Goal: Task Accomplishment & Management: Use online tool/utility

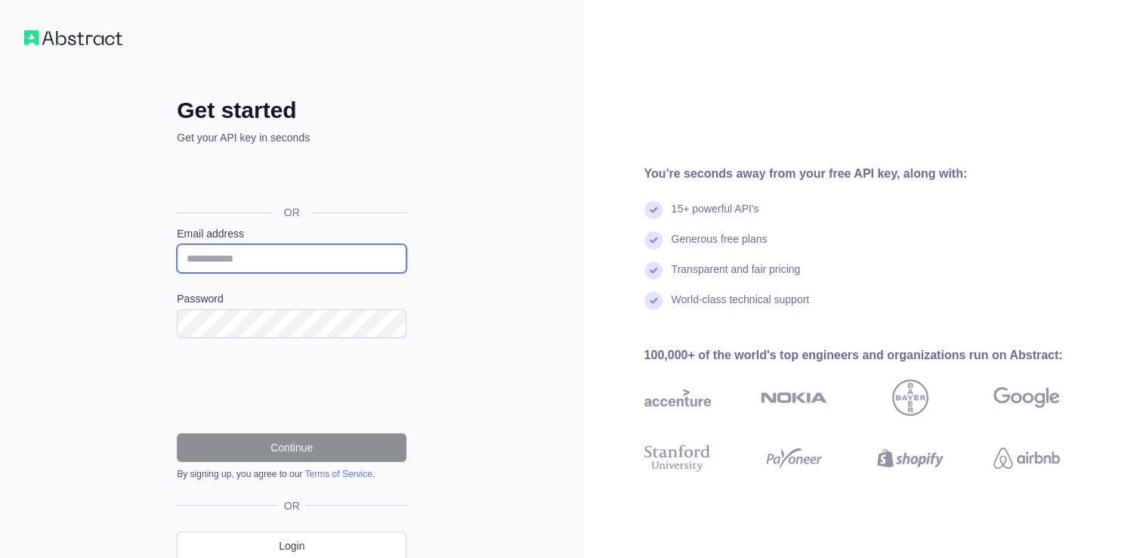
click at [288, 249] on input "Email address" at bounding box center [292, 258] width 230 height 29
type input "**********"
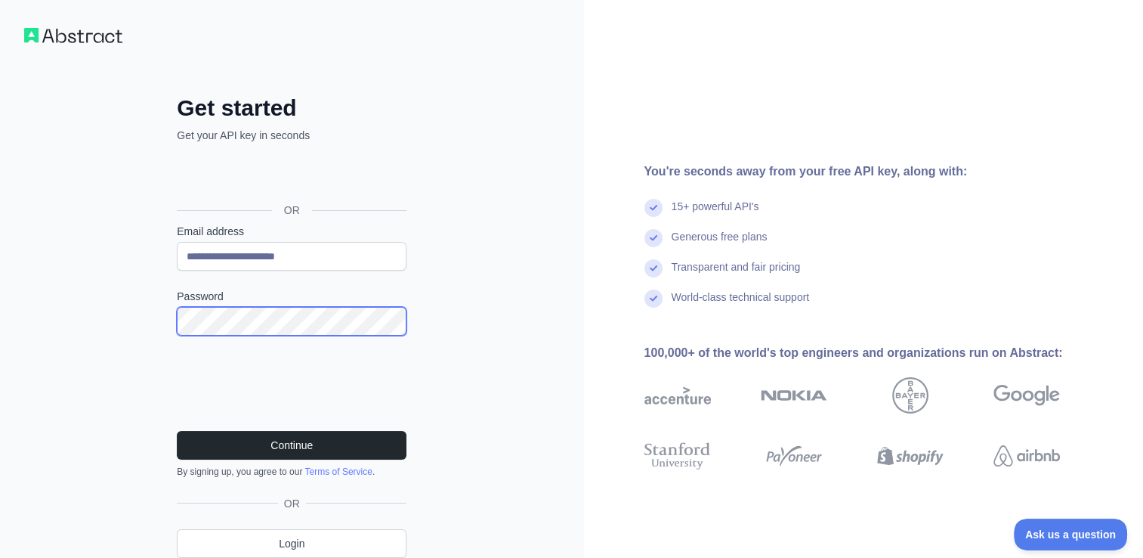
scroll to position [60, 0]
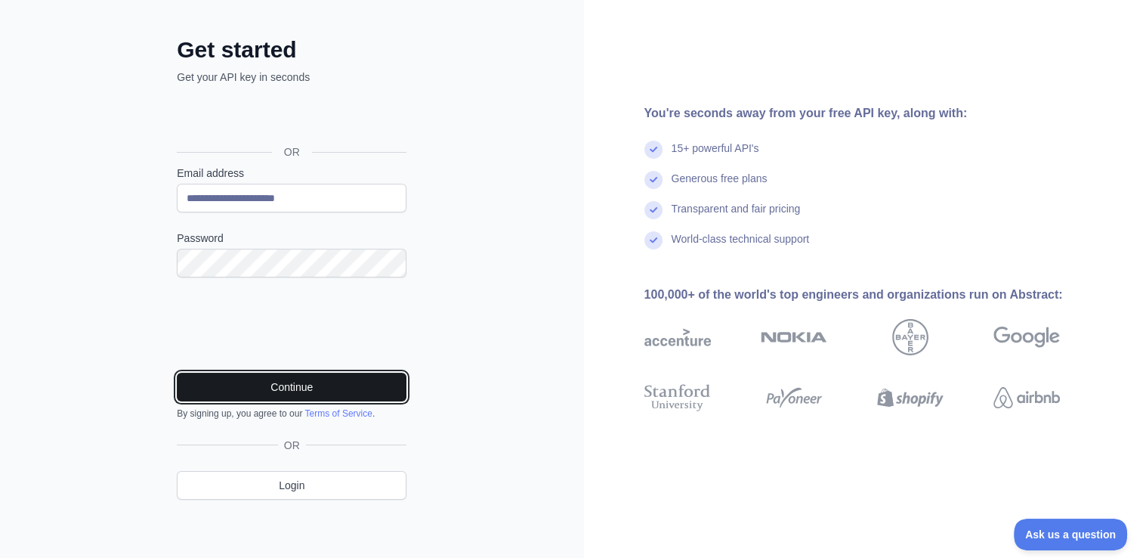
click at [306, 388] on button "Continue" at bounding box center [292, 386] width 230 height 29
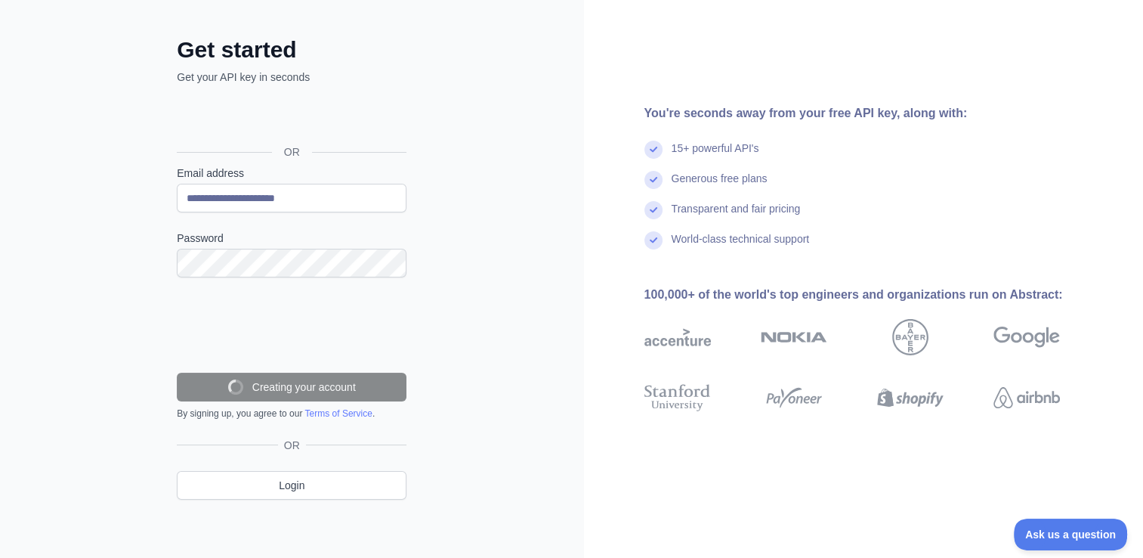
scroll to position [12, 0]
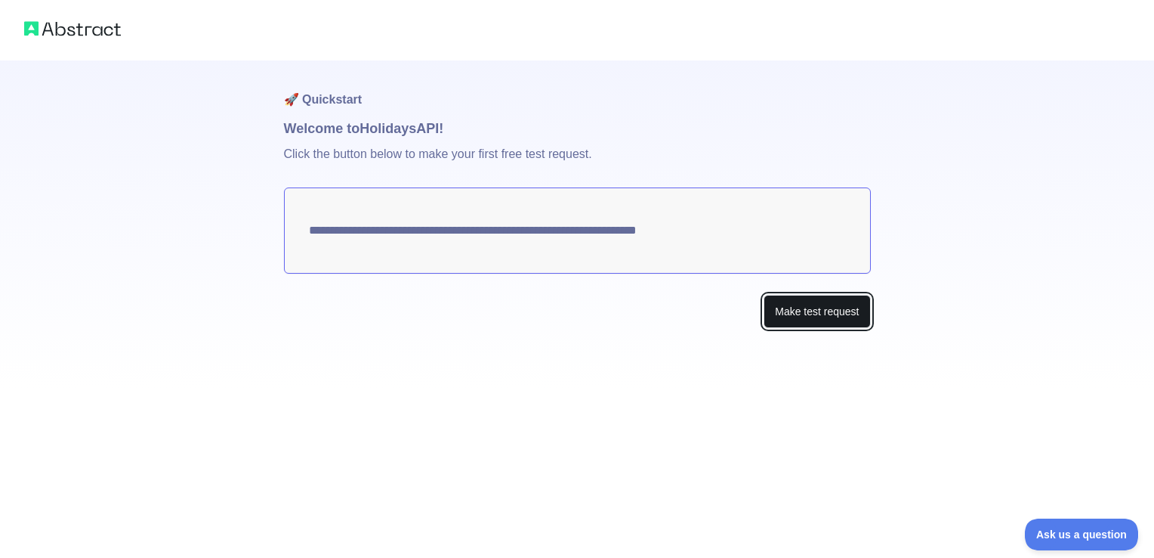
click at [811, 310] on button "Make test request" at bounding box center [817, 312] width 107 height 34
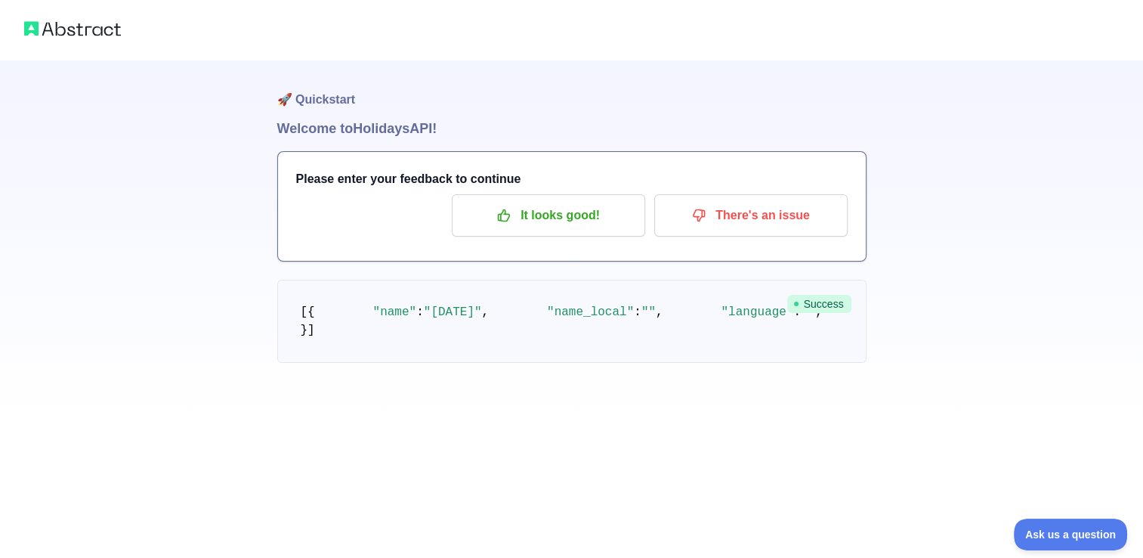
scroll to position [82, 0]
click at [536, 202] on p "It looks good!" at bounding box center [548, 215] width 171 height 26
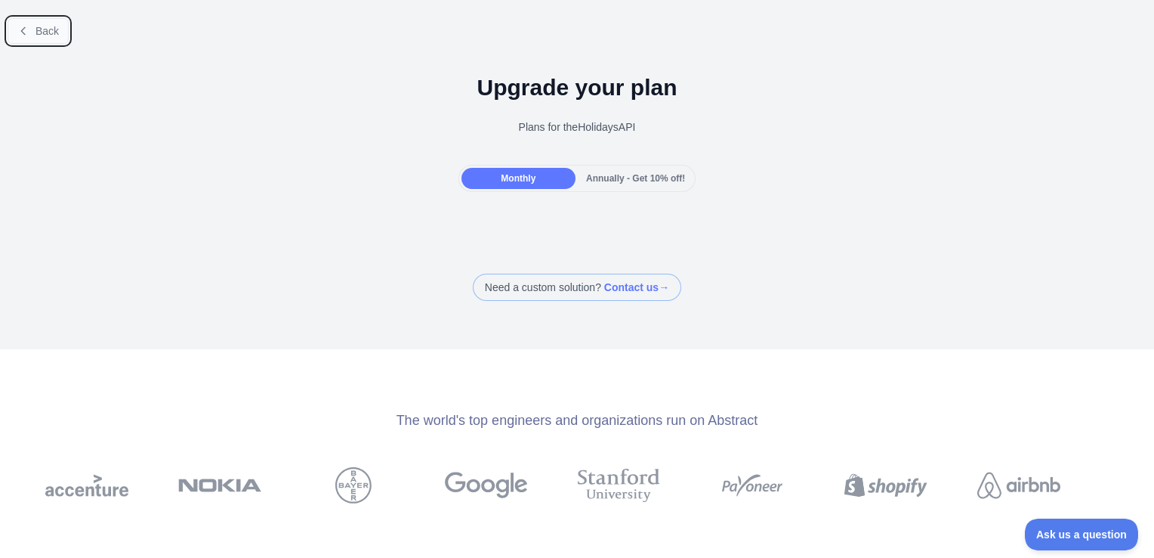
click at [20, 35] on icon at bounding box center [23, 31] width 12 height 12
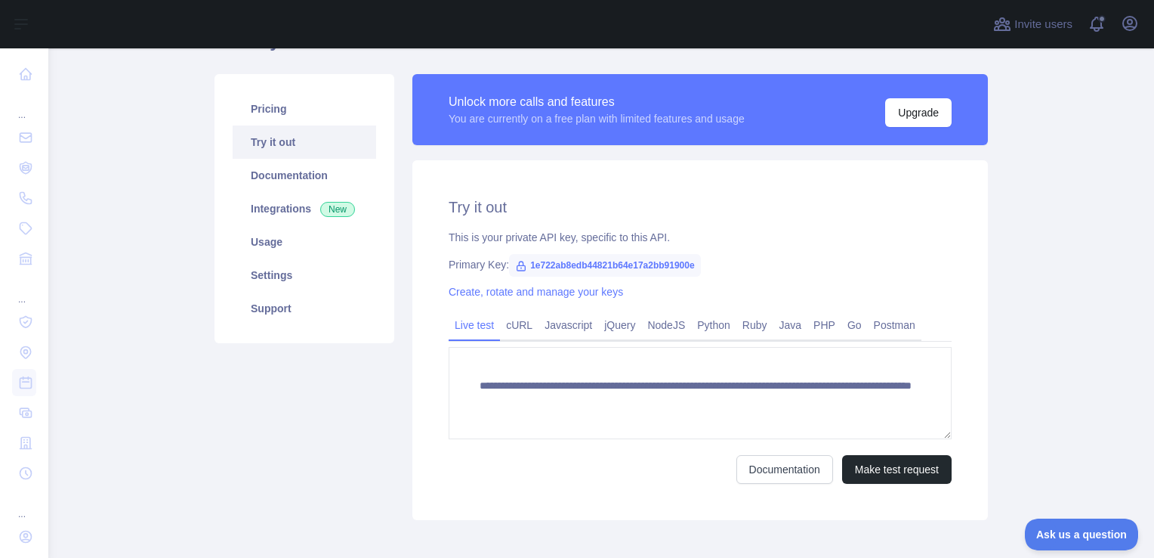
scroll to position [85, 0]
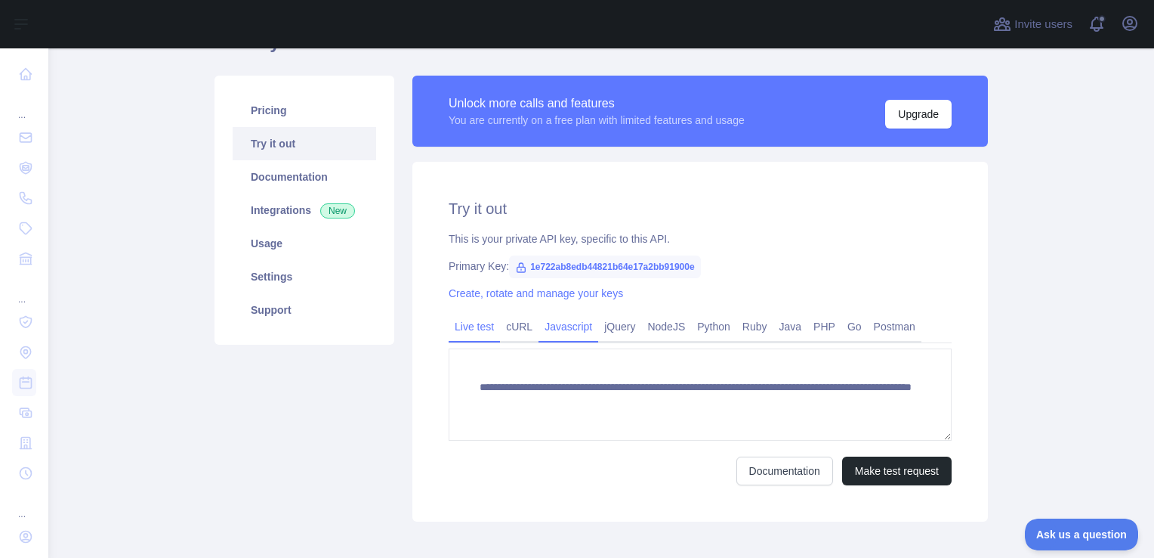
click at [565, 328] on link "Javascript" at bounding box center [569, 326] width 60 height 24
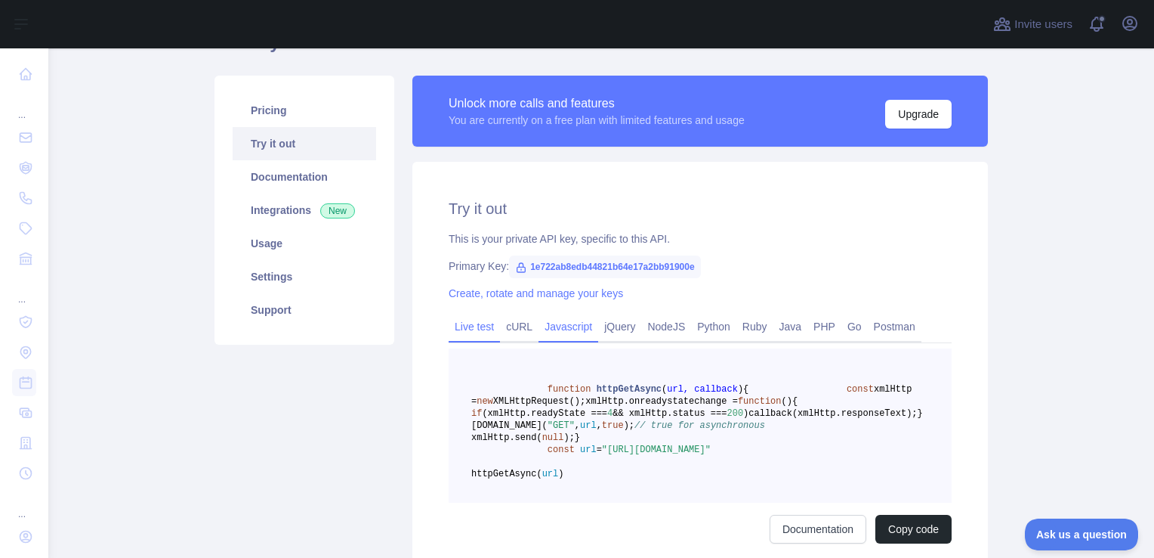
click at [474, 330] on link "Live test" at bounding box center [474, 326] width 51 height 24
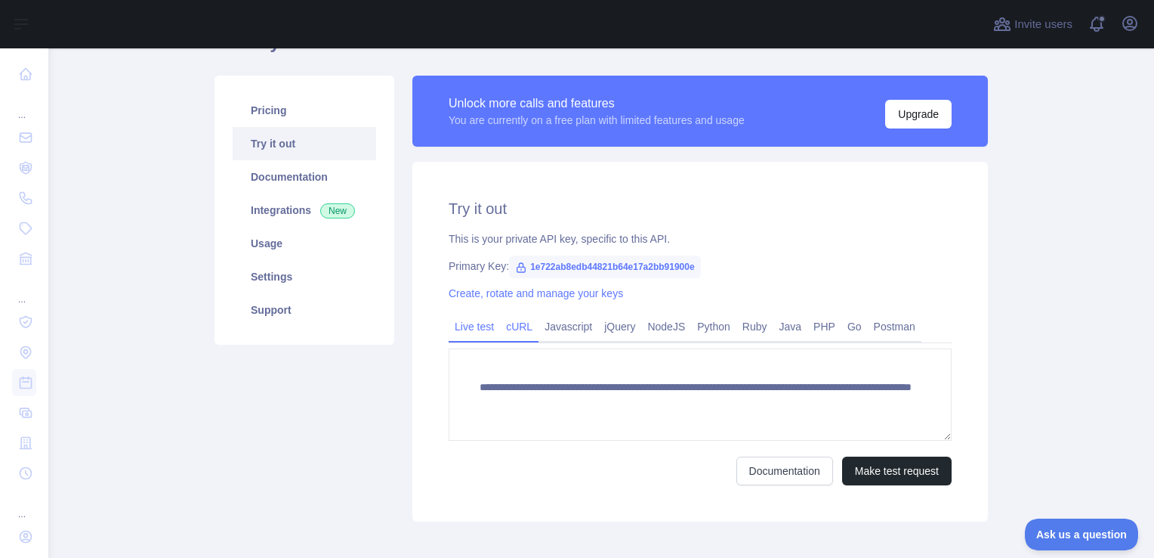
click at [506, 322] on link "cURL" at bounding box center [519, 326] width 39 height 24
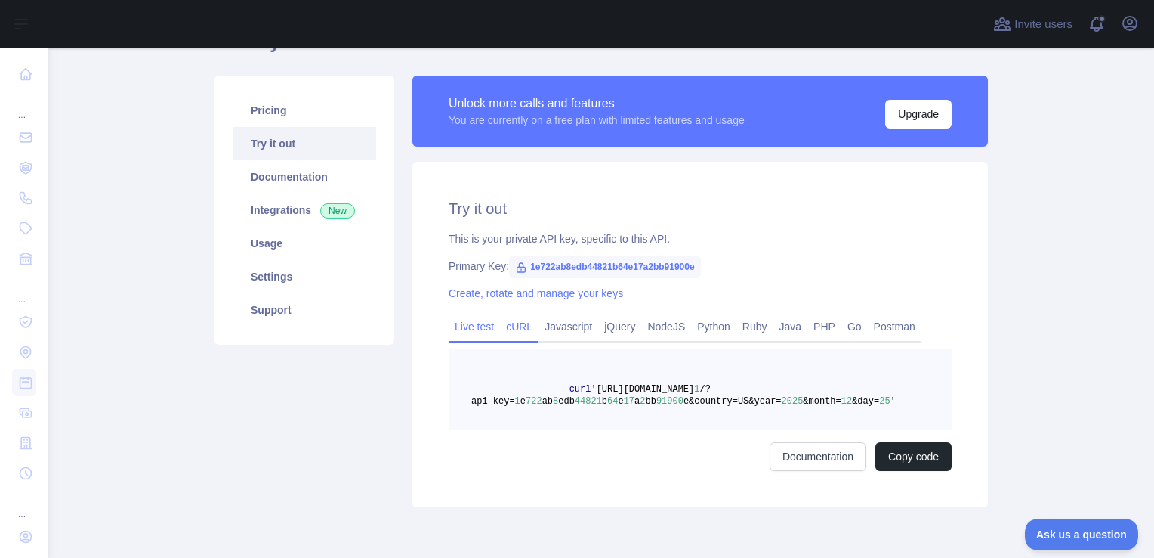
click at [474, 329] on link "Live test" at bounding box center [474, 326] width 51 height 24
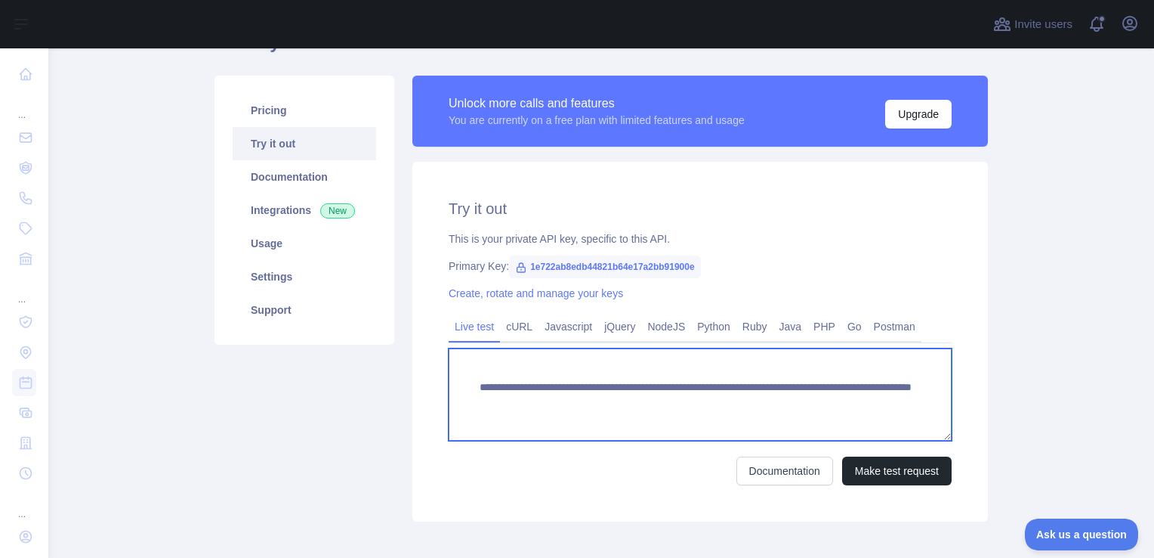
drag, startPoint x: 473, startPoint y: 386, endPoint x: 502, endPoint y: 416, distance: 41.1
click at [502, 416] on textarea "**********" at bounding box center [700, 394] width 503 height 92
